Goal: Transaction & Acquisition: Purchase product/service

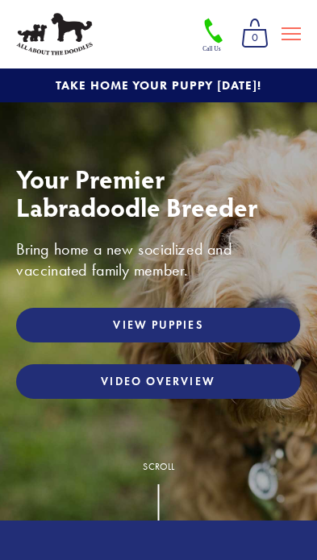
click at [260, 320] on link "View Puppies" at bounding box center [158, 325] width 284 height 35
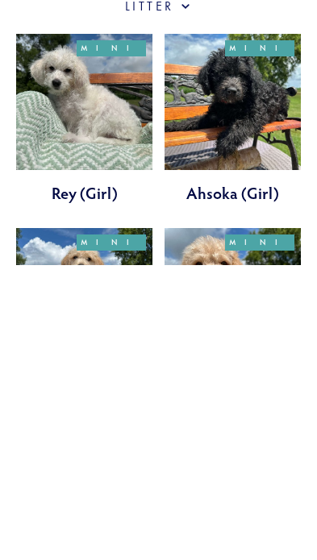
scroll to position [375, 0]
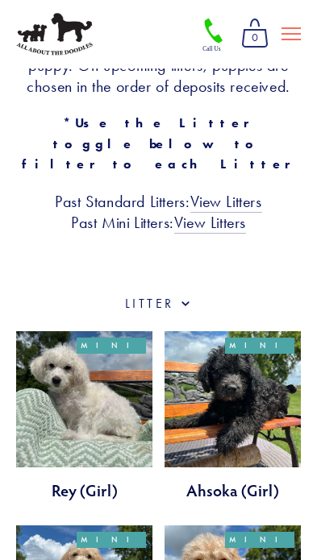
click at [254, 192] on link "View Litters" at bounding box center [226, 202] width 72 height 21
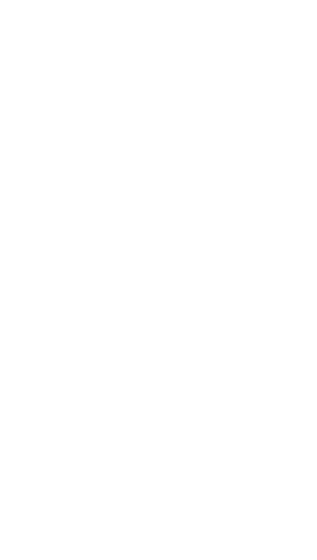
scroll to position [292, 0]
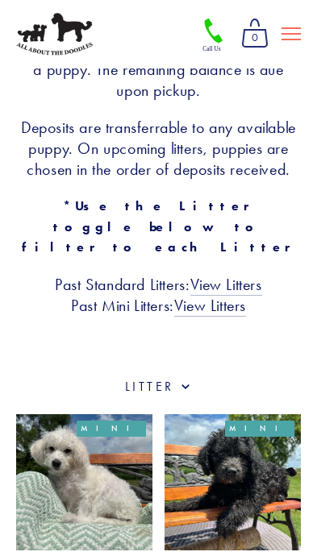
click at [176, 378] on label "Category" at bounding box center [158, 387] width 284 height 18
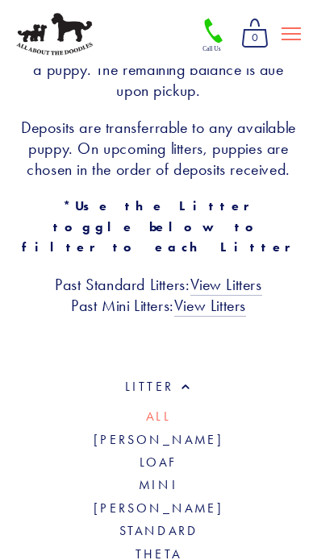
click at [194, 378] on label "Category" at bounding box center [158, 387] width 284 height 18
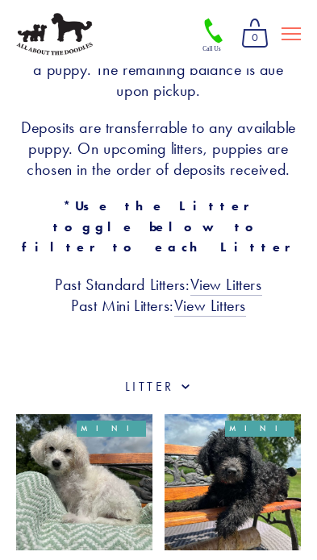
click at [184, 378] on span at bounding box center [185, 385] width 13 height 15
checkbox input "true"
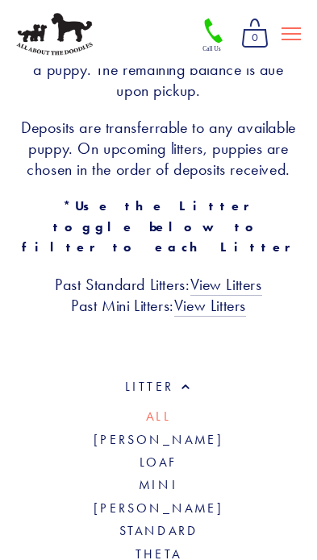
click at [185, 432] on link "[PERSON_NAME]" at bounding box center [158, 439] width 130 height 15
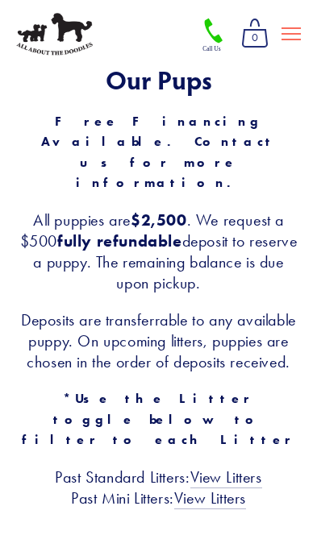
scroll to position [189, 0]
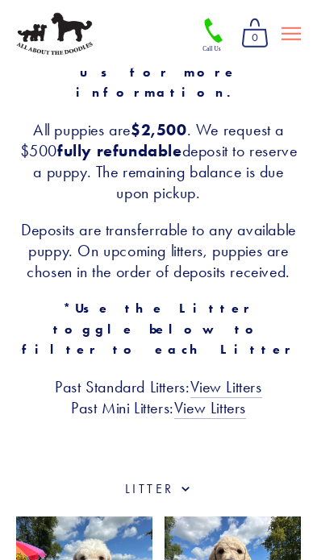
click at [180, 480] on span at bounding box center [185, 487] width 13 height 15
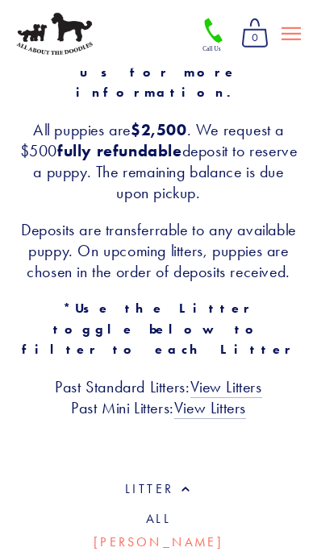
click at [265, 426] on div "Our Pups Free Financing Available. Contact us for more information. All puppies…" at bounding box center [158, 196] width 317 height 567
click at [179, 480] on span at bounding box center [185, 487] width 13 height 15
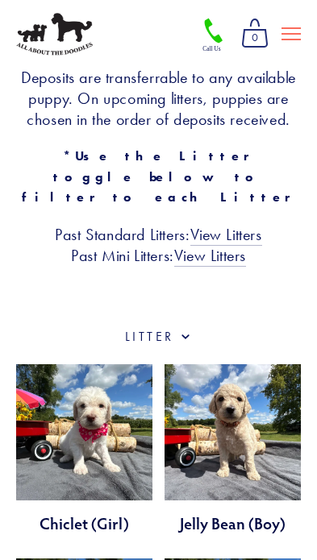
scroll to position [341, 0]
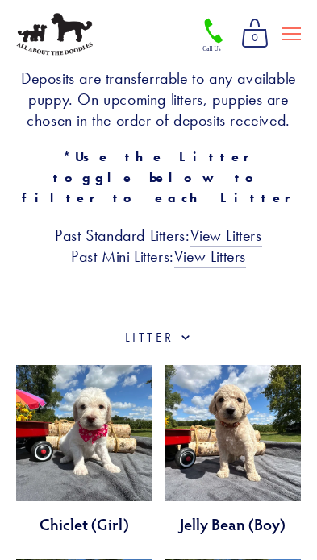
click at [177, 329] on label "Category" at bounding box center [158, 338] width 284 height 18
checkbox input "true"
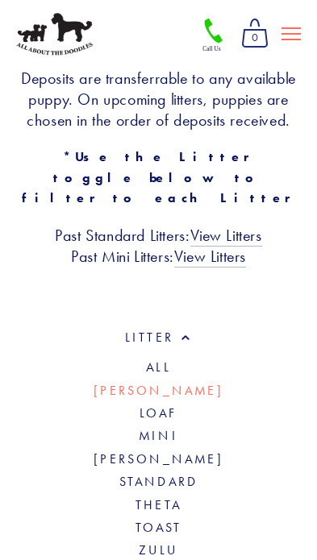
click at [178, 520] on link "Toast" at bounding box center [158, 527] width 47 height 15
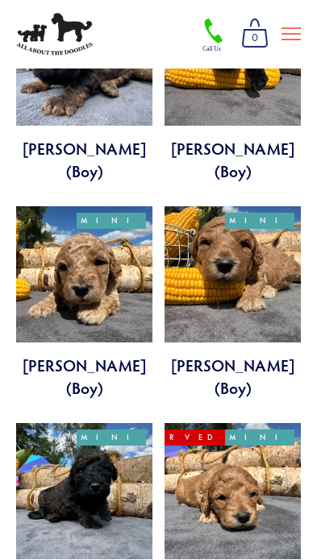
scroll to position [283, 0]
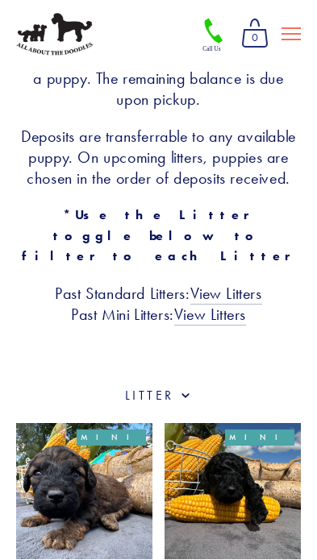
click at [170, 387] on label "Category" at bounding box center [158, 396] width 284 height 18
checkbox input "true"
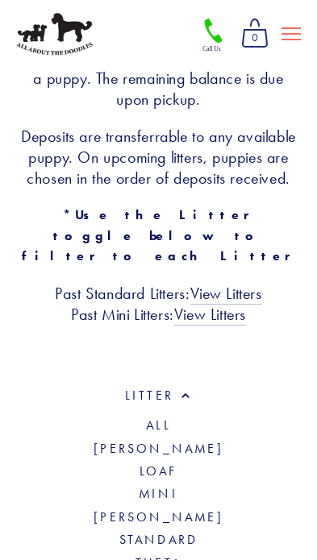
click at [179, 555] on link "Theta" at bounding box center [158, 562] width 46 height 15
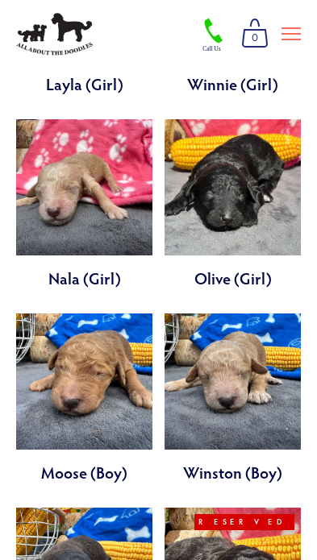
scroll to position [267, 0]
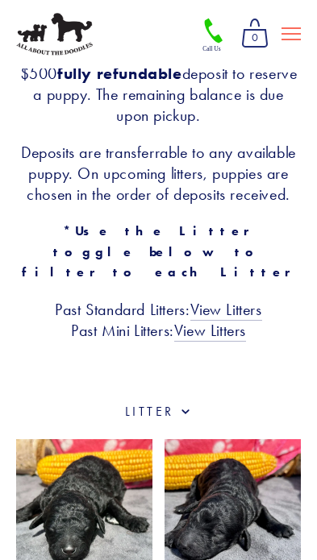
click at [254, 300] on link "View Litters" at bounding box center [226, 310] width 72 height 21
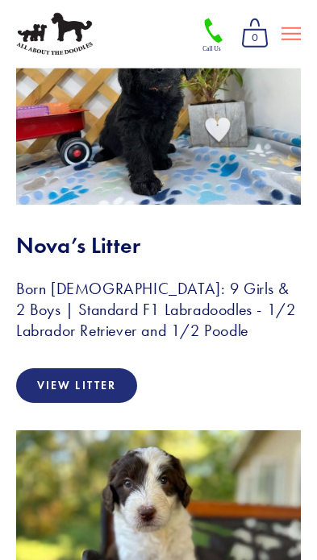
scroll to position [232, 0]
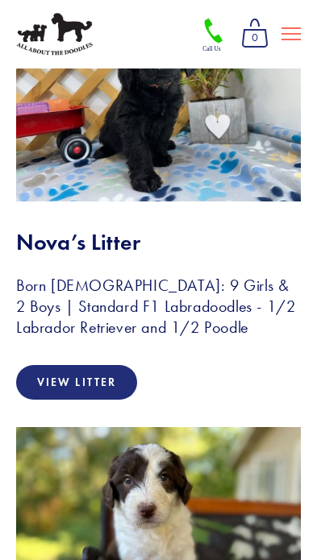
click at [126, 380] on link "View Litter" at bounding box center [76, 382] width 121 height 35
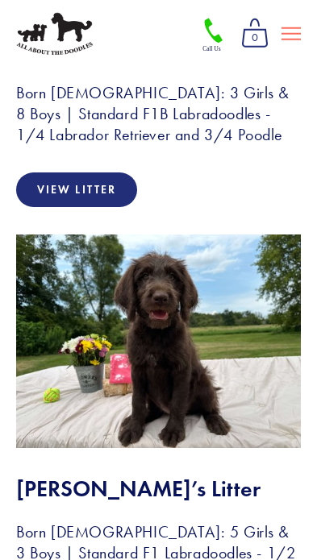
scroll to position [1440, 0]
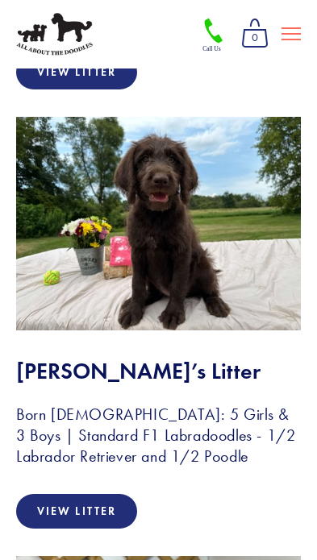
click at [56, 494] on link "View Litter" at bounding box center [76, 511] width 121 height 35
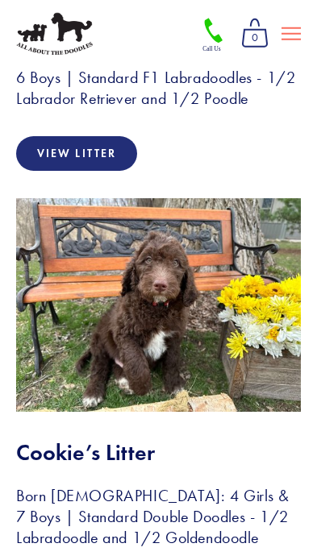
scroll to position [2237, 0]
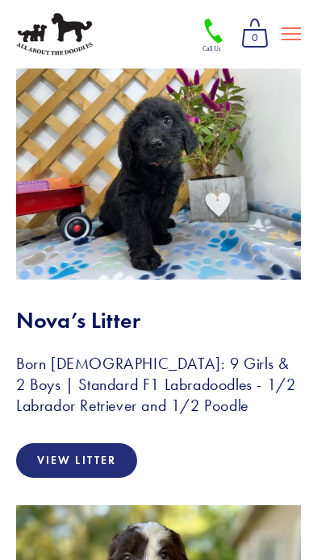
scroll to position [0, 0]
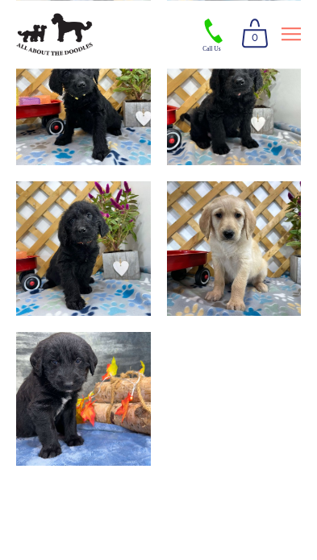
scroll to position [1666, 0]
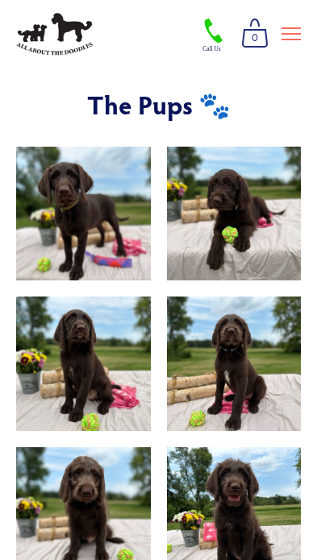
scroll to position [1116, 0]
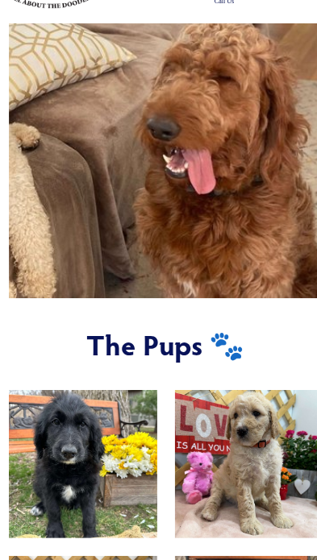
scroll to position [830, 0]
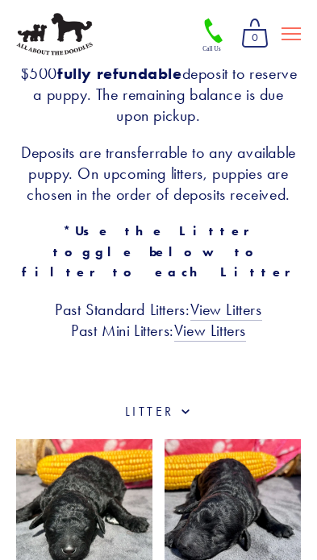
click at [175, 403] on label "Category" at bounding box center [158, 412] width 284 height 18
checkbox input "true"
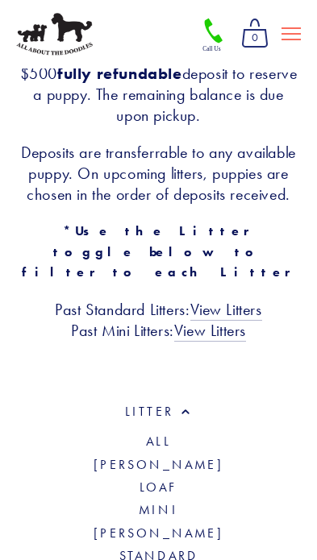
click at [271, 300] on div "Our Pups Free Financing Available. Contact us for more information. All puppies…" at bounding box center [158, 119] width 312 height 470
click at [196, 547] on li "Standard" at bounding box center [158, 556] width 284 height 19
click at [184, 548] on link "Standard" at bounding box center [158, 555] width 79 height 15
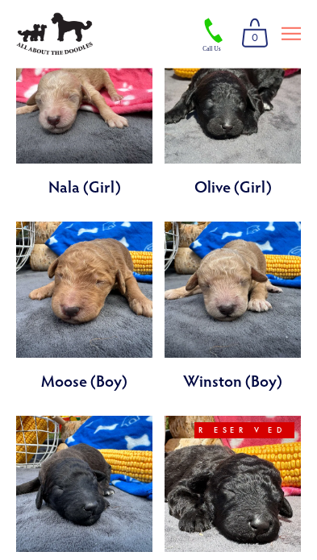
scroll to position [1547, 0]
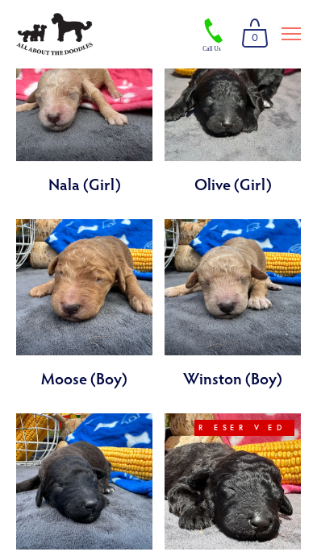
click at [252, 488] on link at bounding box center [232, 520] width 136 height 215
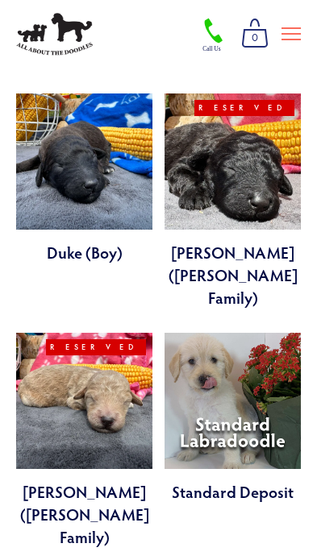
scroll to position [1882, 0]
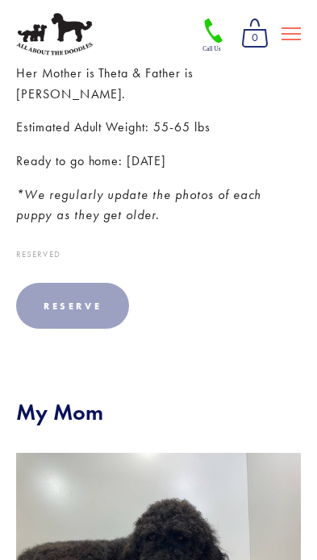
scroll to position [622, 0]
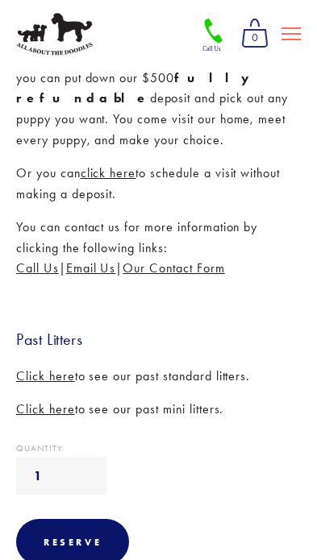
scroll to position [430, 0]
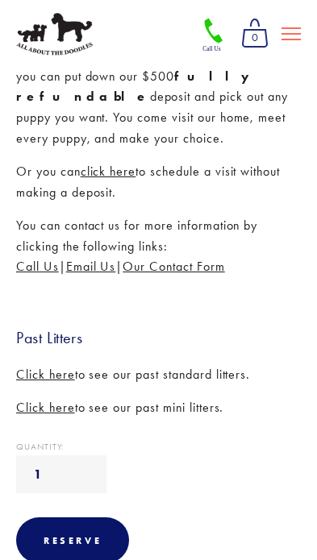
click at [64, 366] on span "Click here" at bounding box center [45, 373] width 59 height 15
